Goal: Check status: Check status

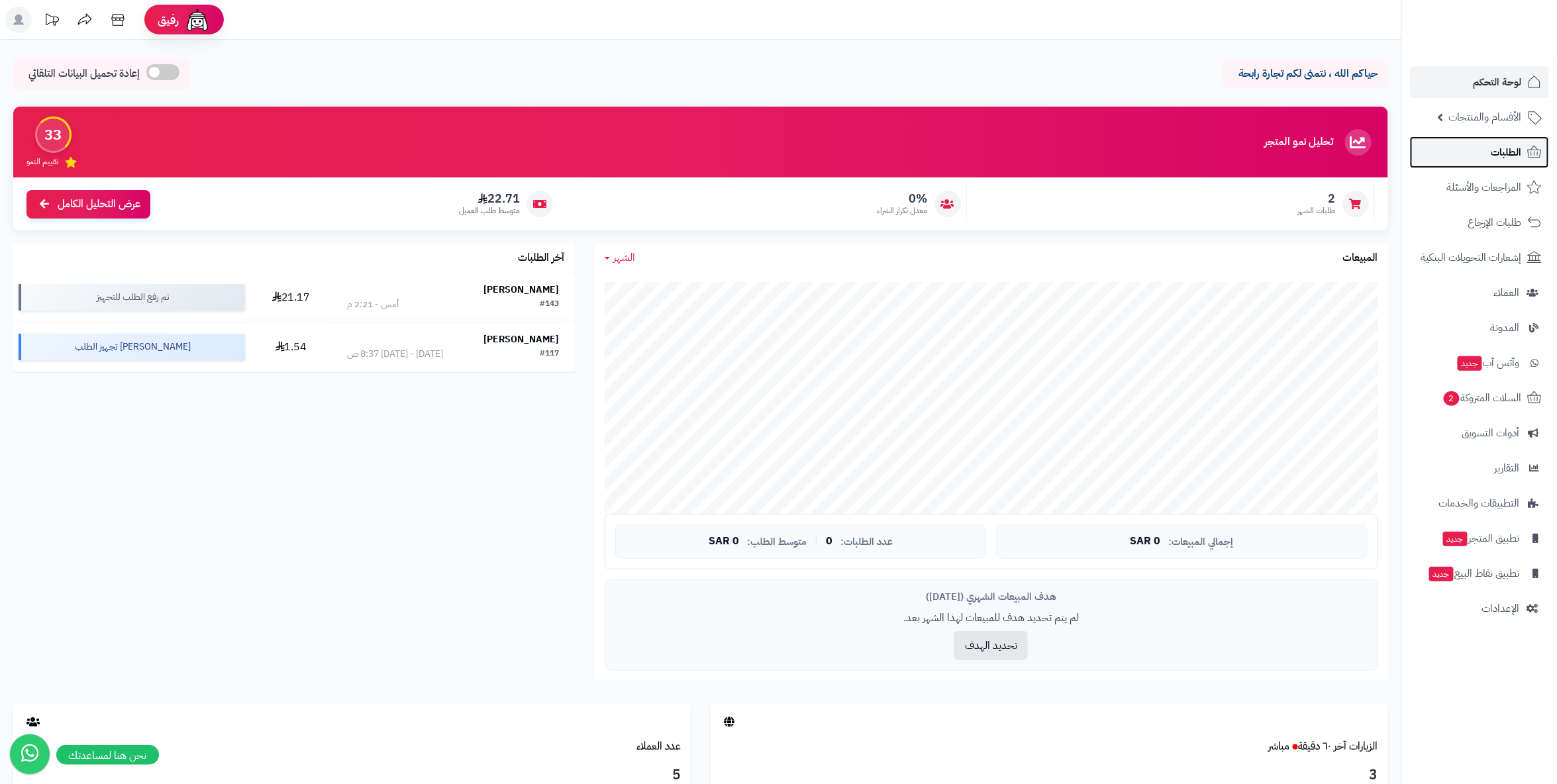
click at [1507, 152] on span "الطلبات" at bounding box center [1506, 152] width 30 height 18
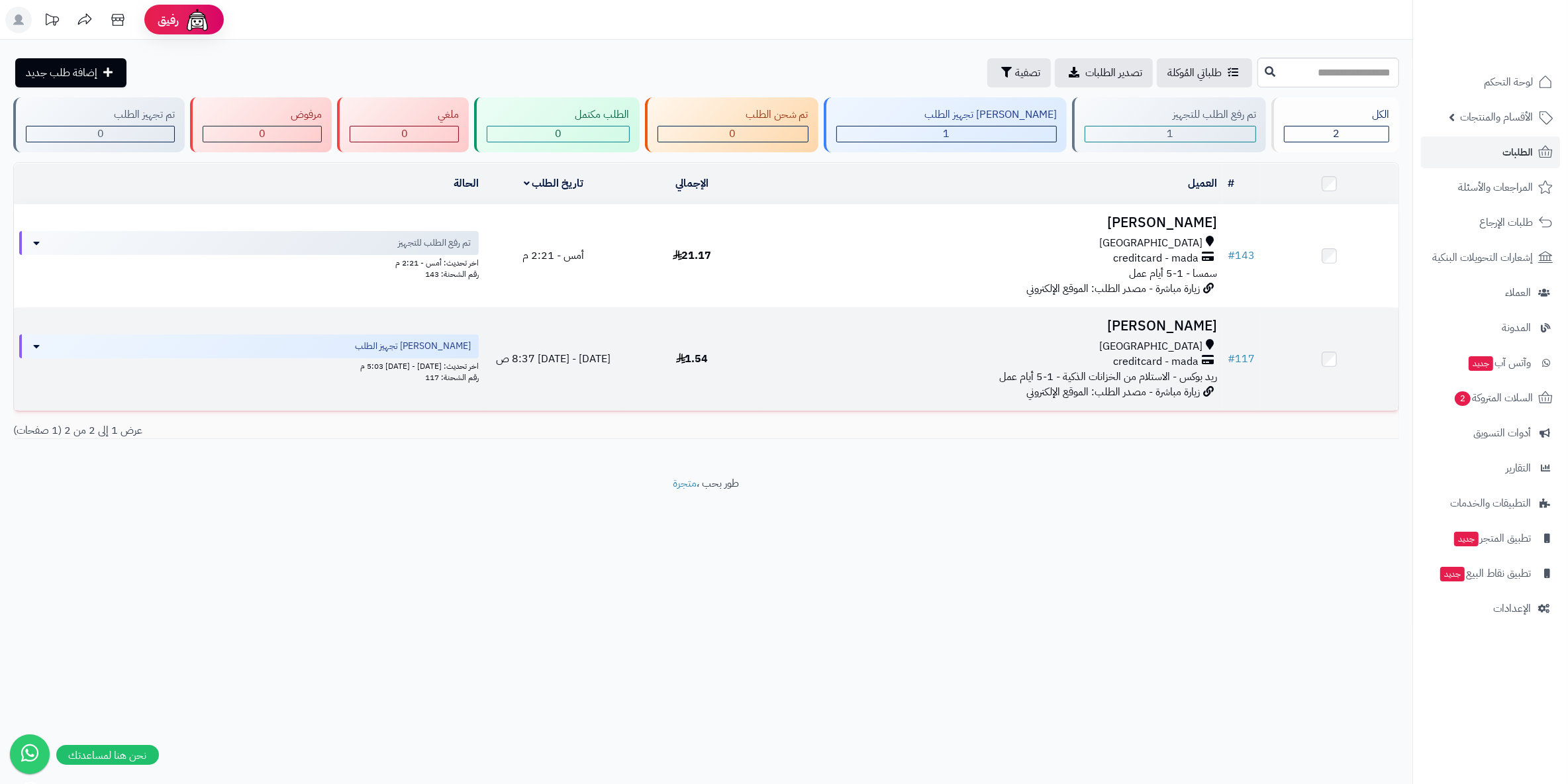
click at [1092, 358] on div "creditcard - mada" at bounding box center [991, 362] width 450 height 15
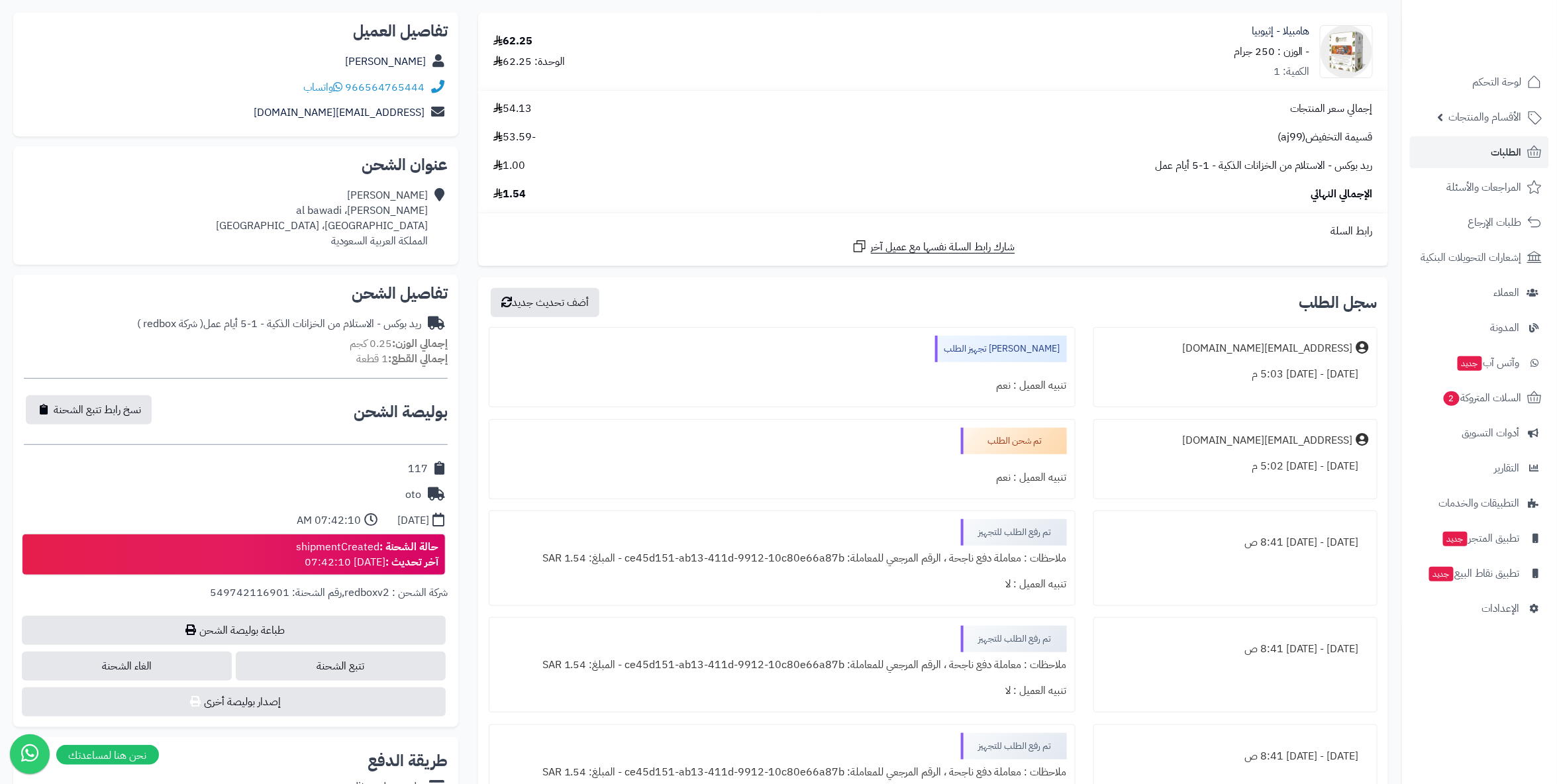
scroll to position [221, 0]
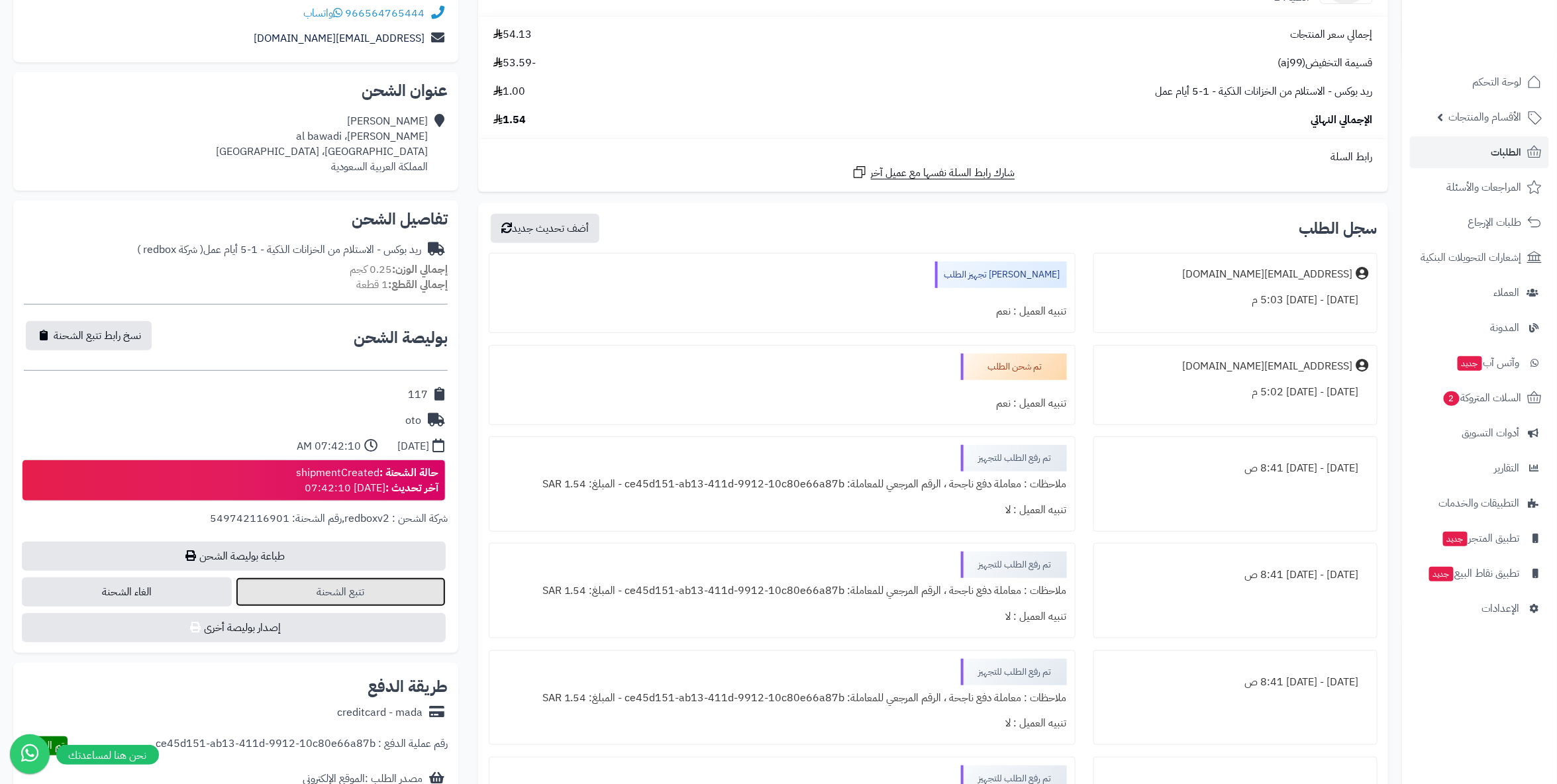
click at [348, 594] on link "تتبع الشحنة" at bounding box center [340, 592] width 210 height 29
